Goal: Navigation & Orientation: Go to known website

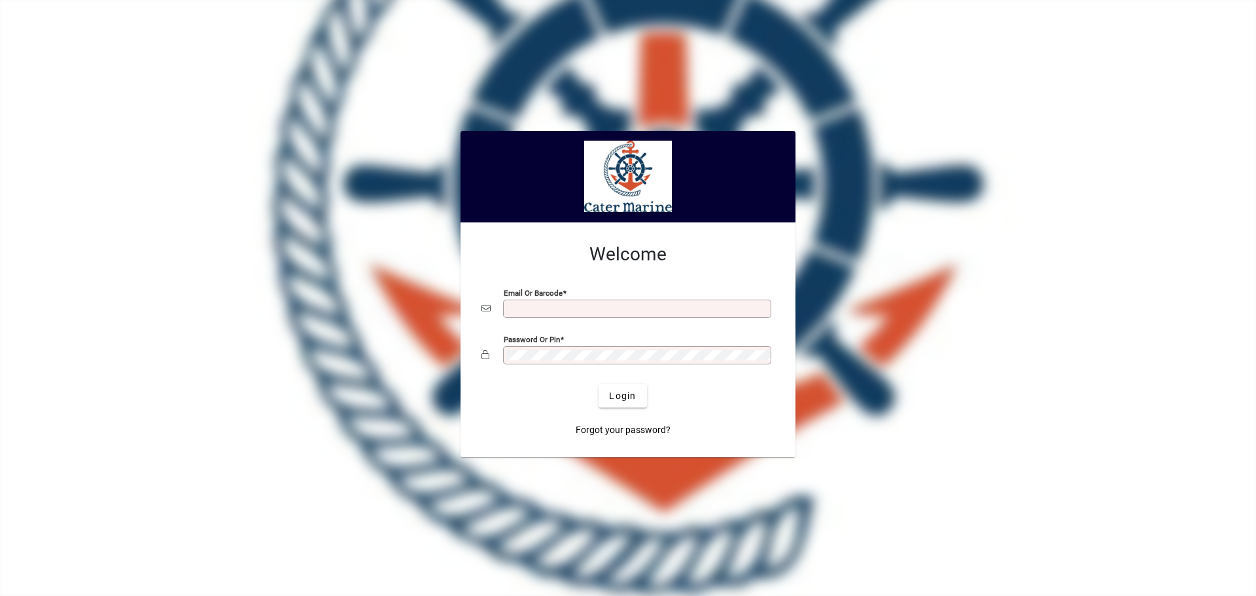
click at [590, 314] on input "Email or Barcode" at bounding box center [638, 309] width 264 height 10
type input "**********"
click at [610, 401] on span "Login" at bounding box center [622, 396] width 27 height 14
